Goal: Task Accomplishment & Management: Use online tool/utility

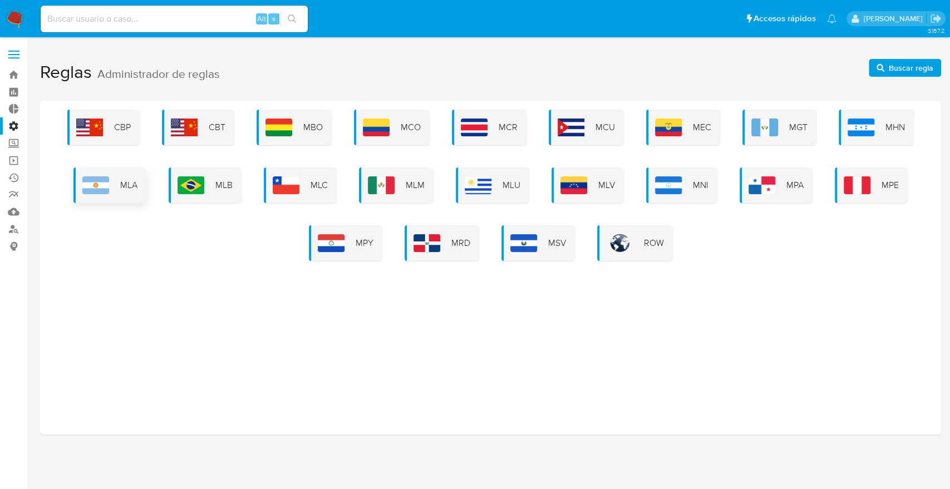
click at [104, 182] on img at bounding box center [95, 185] width 27 height 18
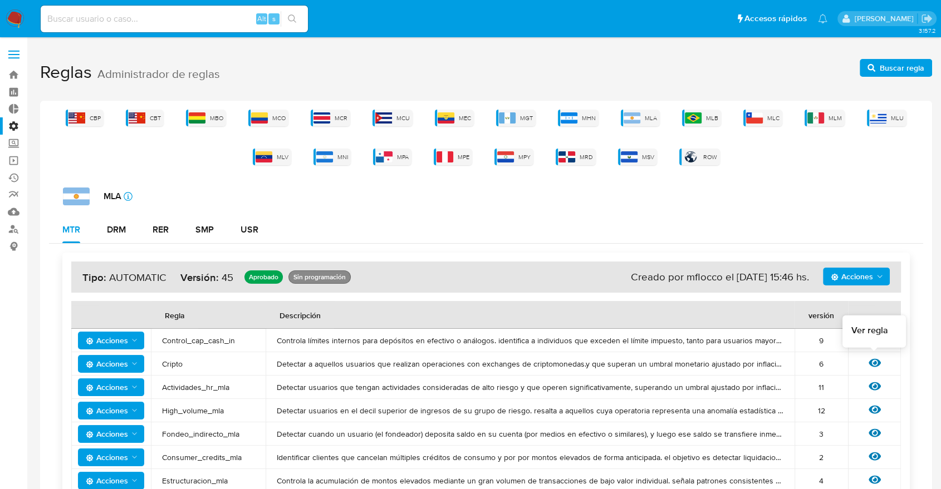
click at [873, 364] on icon at bounding box center [874, 363] width 12 height 8
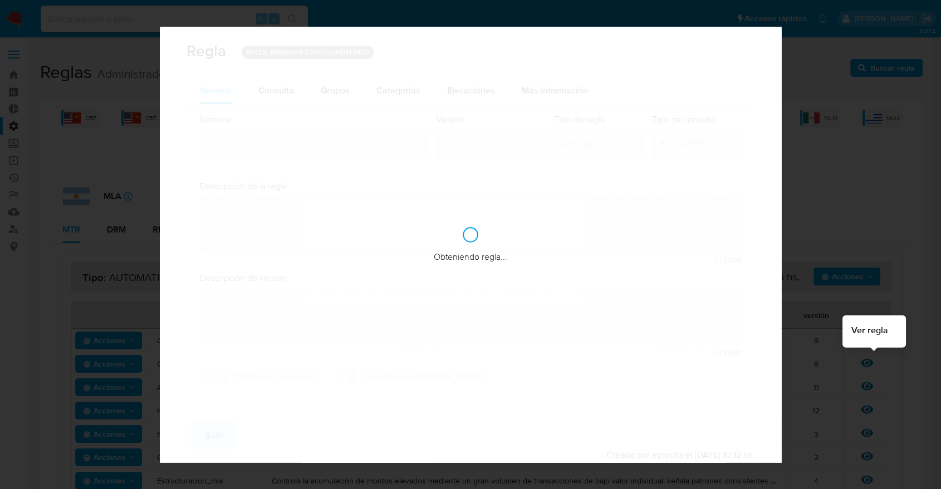
type input "Cripto"
type textarea "Detectar a aquellos usuarios que realizan operaciones con exchanges de criptomo…"
type textarea "Detección de usuarios que tengan ingresos y/o egresos totales elevados contra u…"
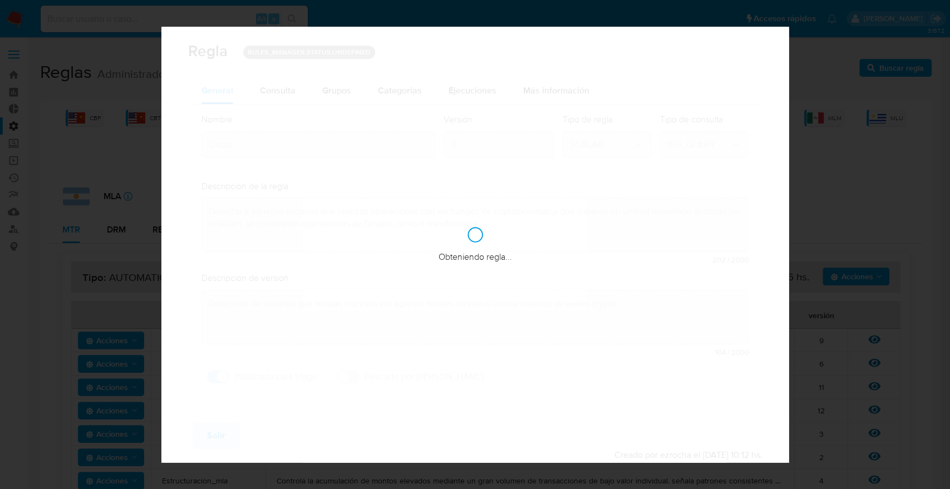
checkbox input "true"
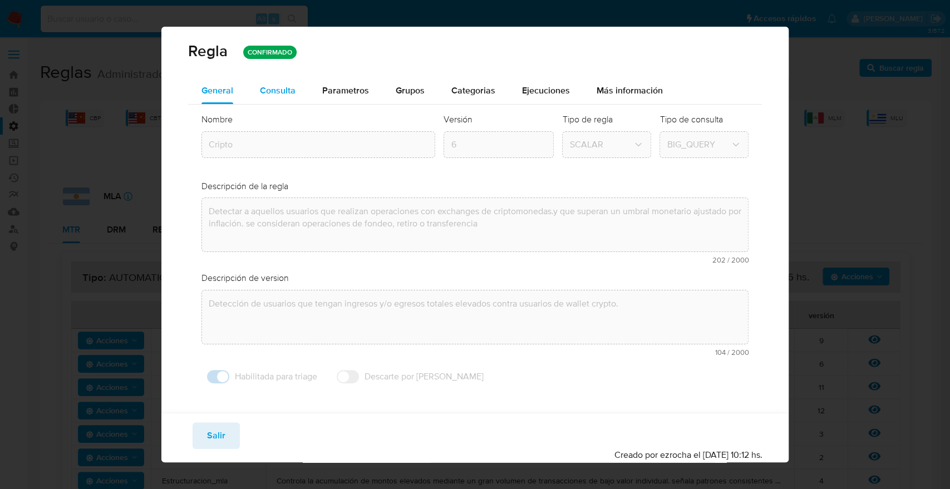
click at [272, 92] on span "Consulta" at bounding box center [278, 90] width 36 height 13
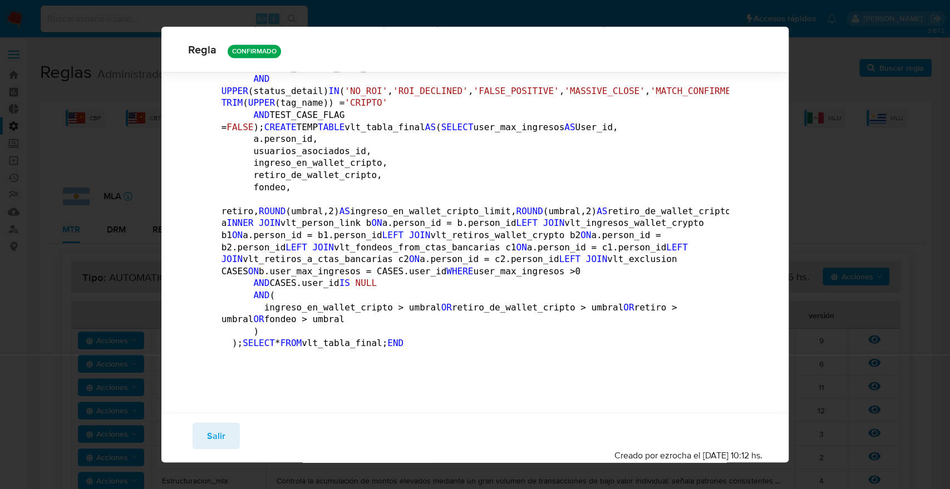
scroll to position [1697, 0]
drag, startPoint x: 677, startPoint y: 453, endPoint x: 753, endPoint y: 451, distance: 75.7
click at [753, 451] on div "Creado por ezrocha el 06/08/2025 10:12 hs." at bounding box center [688, 455] width 148 height 12
click at [225, 439] on button "Salir" at bounding box center [216, 436] width 47 height 27
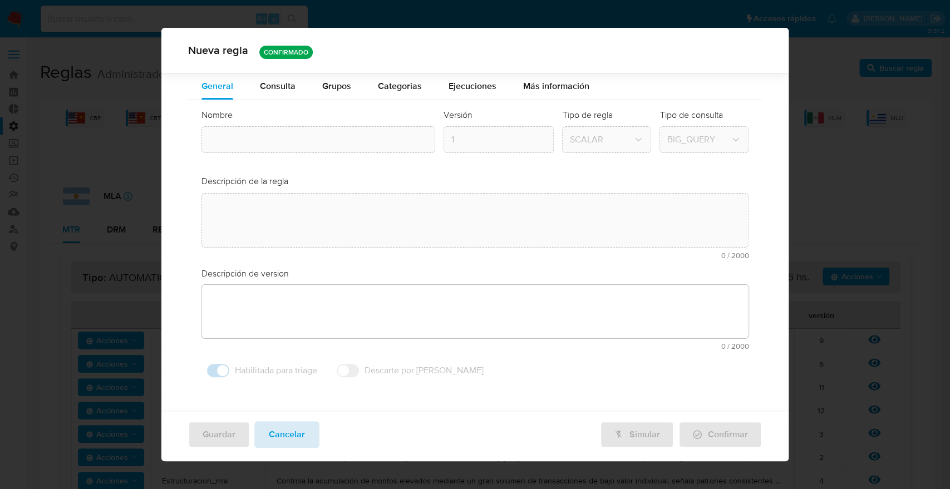
type textarea "Detectar a aquellos usuarios que realizan operaciones con exchanges de criptomo…"
type textarea "Detección de usuarios que tengan ingresos y/o egresos totales elevados contra u…"
type input "Cripto"
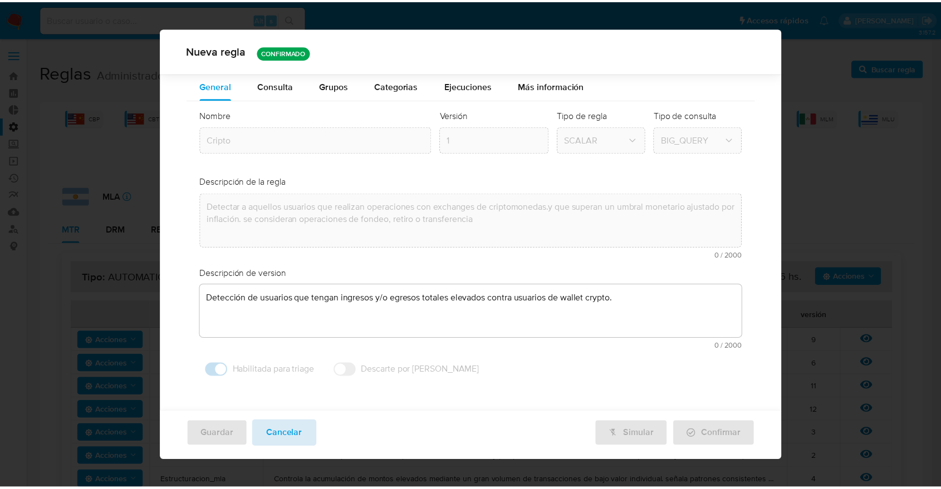
scroll to position [0, 0]
